Goal: Task Accomplishment & Management: Contribute content

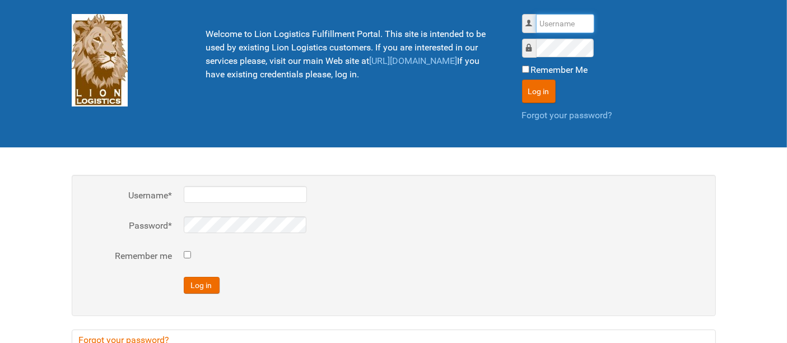
drag, startPoint x: 563, startPoint y: 17, endPoint x: 572, endPoint y: 28, distance: 14.0
click at [563, 17] on input "Username" at bounding box center [565, 23] width 58 height 19
type input "al"
click at [522, 80] on button "Log in" at bounding box center [539, 92] width 34 height 24
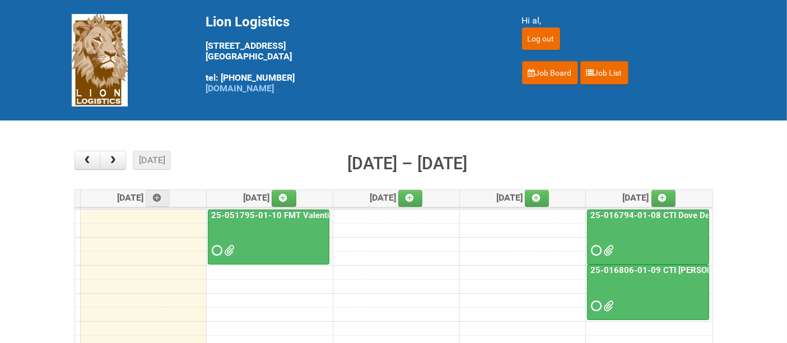
click at [655, 236] on div at bounding box center [648, 240] width 120 height 36
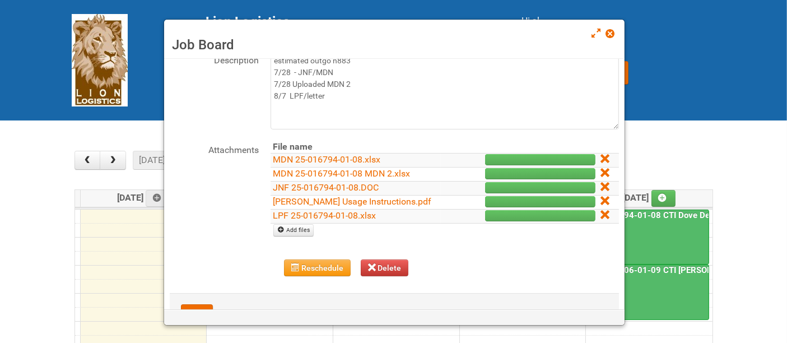
scroll to position [110, 0]
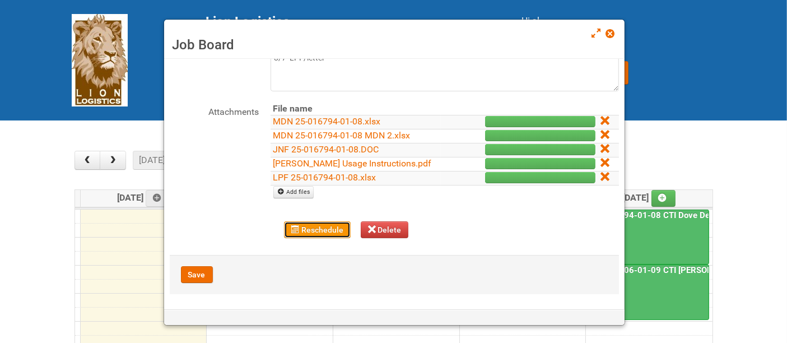
click at [327, 228] on button "Reschedule" at bounding box center [317, 229] width 67 height 17
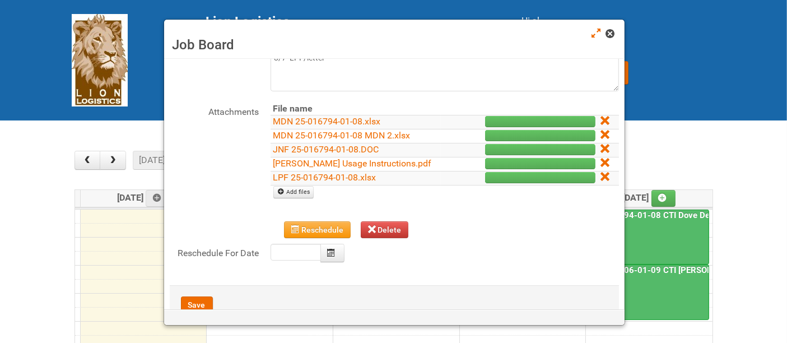
click at [610, 34] on span at bounding box center [610, 34] width 8 height 8
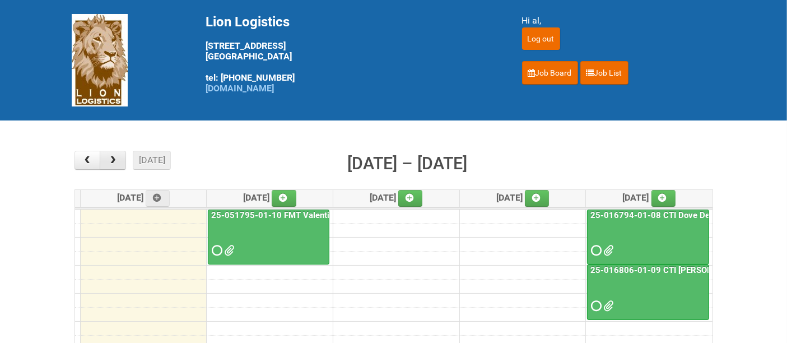
click at [114, 161] on span "button" at bounding box center [113, 160] width 11 height 9
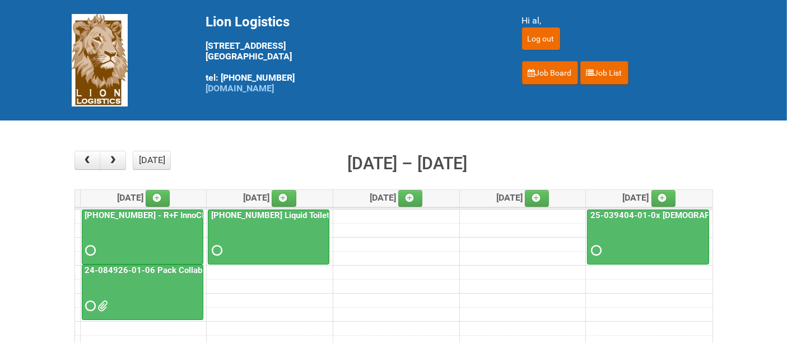
click at [142, 220] on div "25-032854-01 - R+F InnoCPT" at bounding box center [142, 234] width 120 height 49
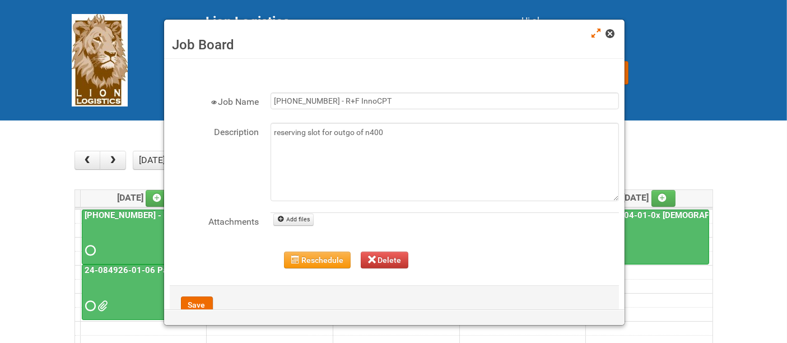
click at [608, 34] on span at bounding box center [610, 34] width 8 height 8
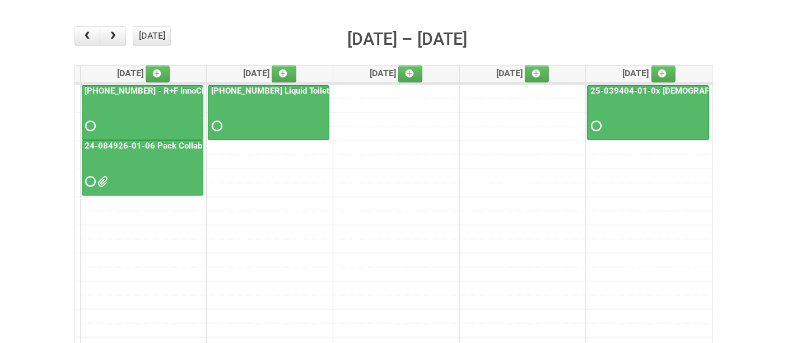
scroll to position [0, 0]
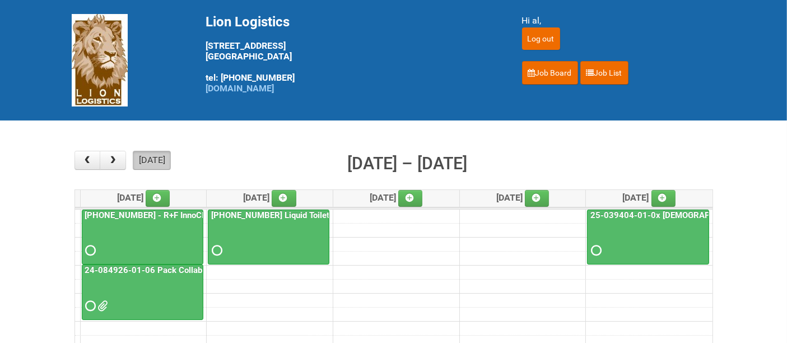
click at [145, 164] on button "[DATE]" at bounding box center [152, 160] width 38 height 19
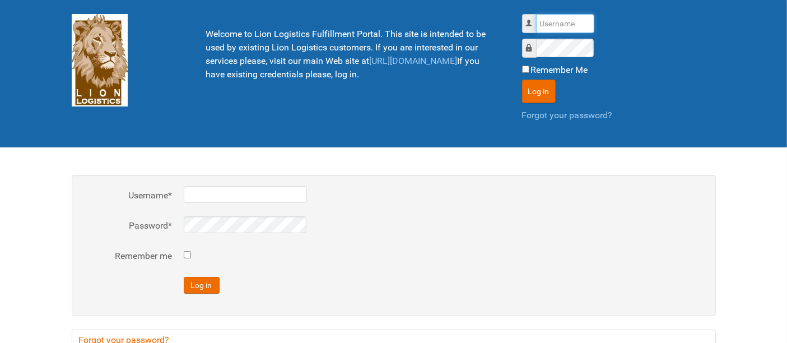
click at [561, 17] on input "Username" at bounding box center [565, 23] width 58 height 19
type input "al"
click at [522, 80] on button "Log in" at bounding box center [539, 92] width 34 height 24
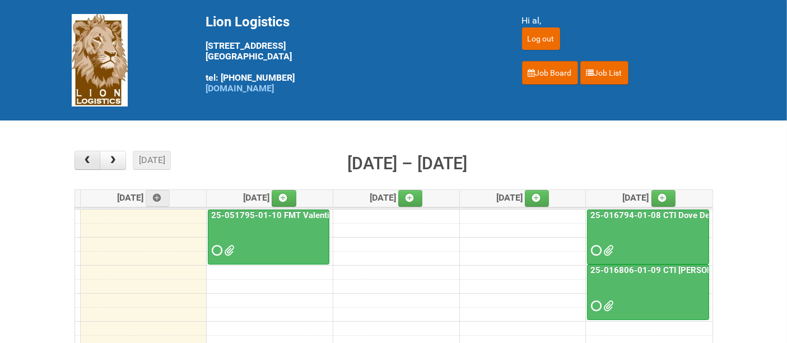
click at [88, 165] on button "button" at bounding box center [88, 160] width 26 height 19
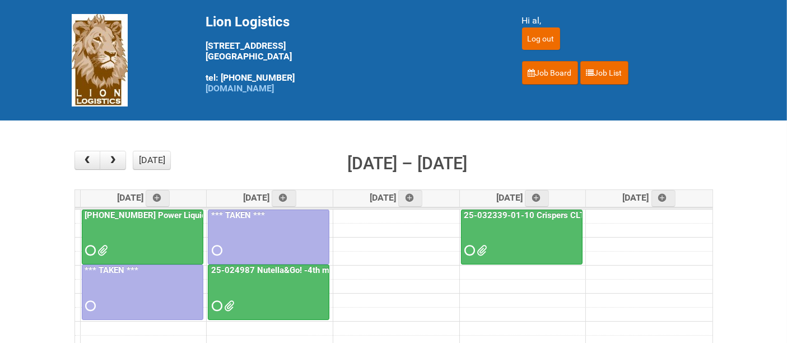
click at [528, 228] on div at bounding box center [521, 240] width 119 height 36
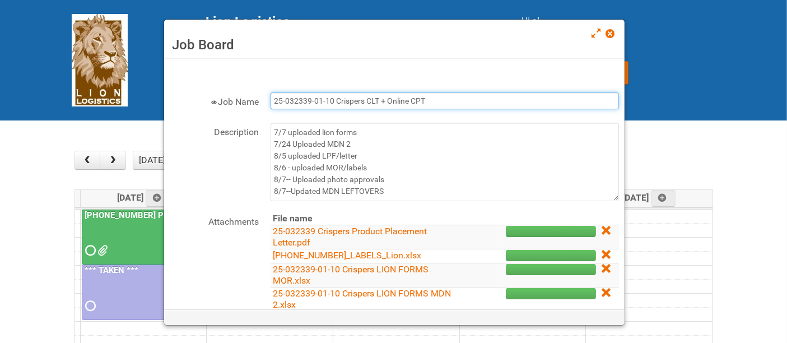
drag, startPoint x: 435, startPoint y: 94, endPoint x: 168, endPoint y: 77, distance: 267.8
click at [168, 77] on div "Job Board × Job Name 25-032339-01-10 Crispers CLT + Online CPT Description 7/7 …" at bounding box center [394, 248] width 461 height 378
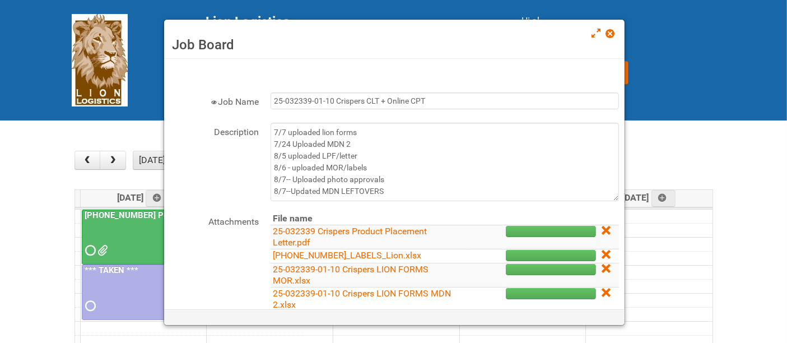
click at [151, 161] on button "[DATE]" at bounding box center [152, 160] width 38 height 19
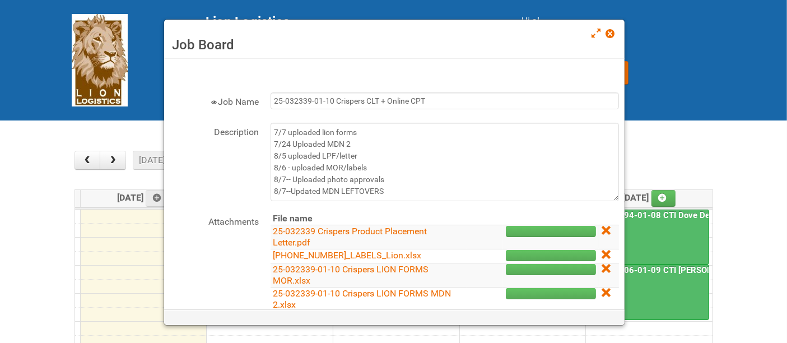
click at [605, 29] on div "Job Board" at bounding box center [394, 39] width 461 height 39
click at [612, 31] on span at bounding box center [610, 34] width 8 height 8
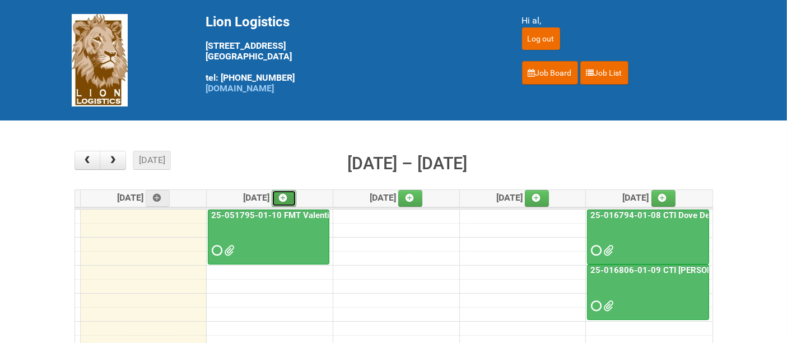
click at [293, 199] on link at bounding box center [284, 198] width 25 height 17
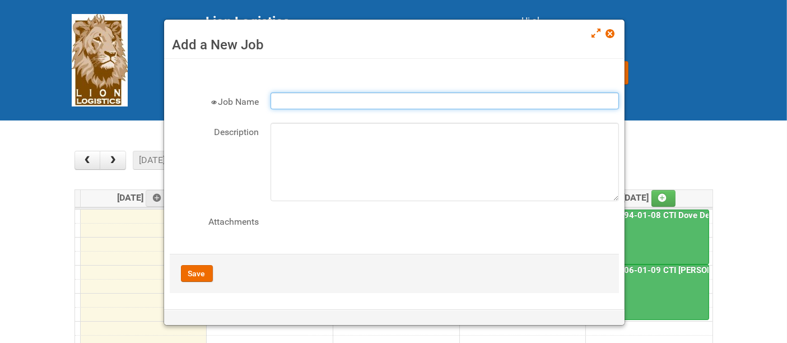
click at [330, 96] on input "Job Name" at bounding box center [445, 100] width 349 height 17
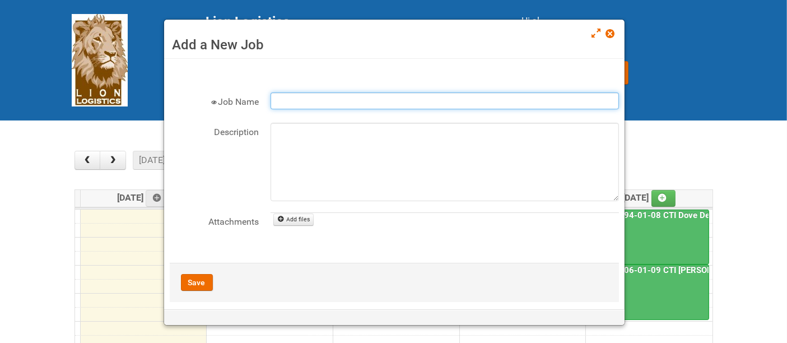
paste input "25-032339-01-10 Crispers CLT + Online CPT"
type input "25-032339-01-10 Crispers CLT + Online CPT - Client Mailing"
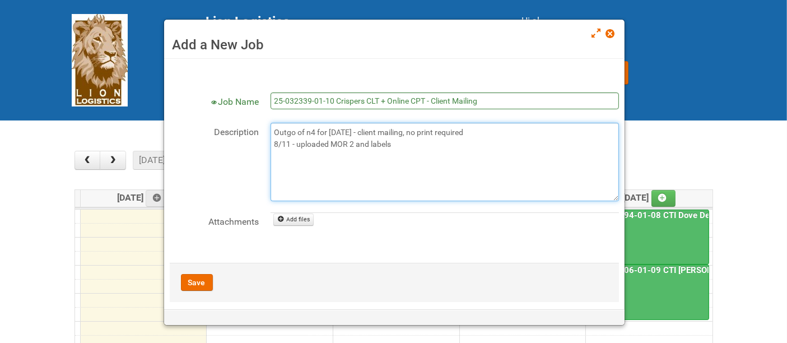
type textarea "Outgo of n4 for [DATE] - client mailing, no print required 8/11 - uploaded MOR …"
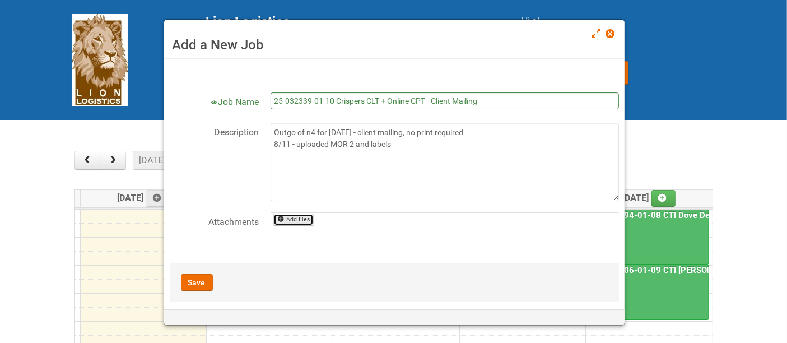
click at [293, 220] on link "Add files" at bounding box center [293, 220] width 41 height 12
type input "C:\fakepath\25-032339-01-10 Crispers LION FORMS MOR_2nd Mailing.xlsx"
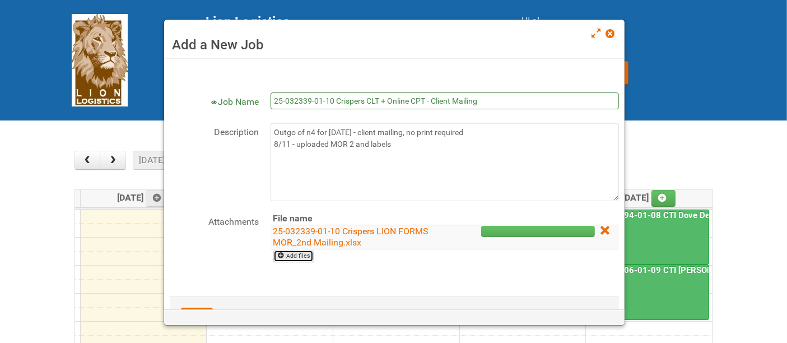
click at [299, 253] on link "Add files" at bounding box center [293, 256] width 41 height 12
type input "C:\fakepath\[PHONE_NUMBER]_LABELS_Client Mailing.xlsx"
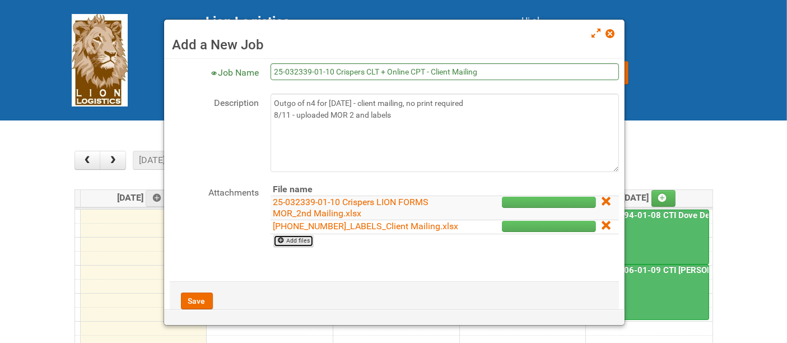
scroll to position [66, 0]
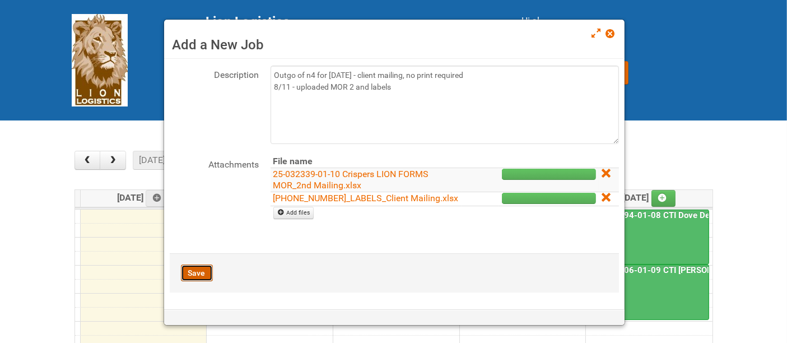
click at [192, 269] on button "Save" at bounding box center [197, 272] width 32 height 17
